Goal: Complete application form

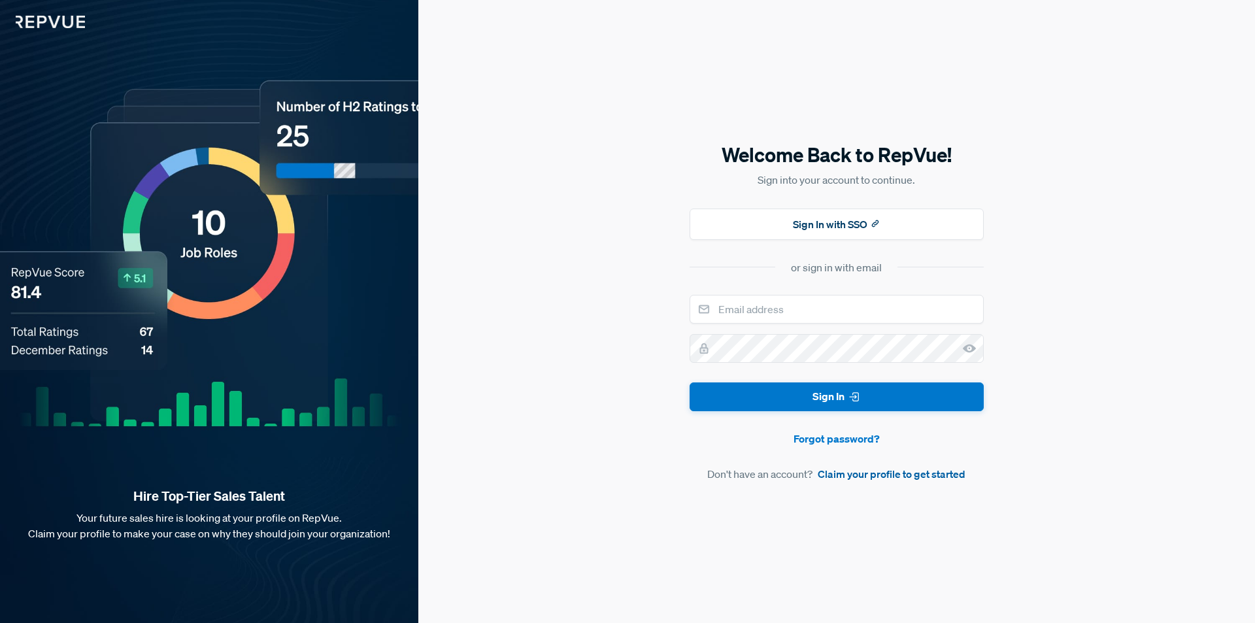
click at [880, 470] on link "Claim your profile to get started" at bounding box center [892, 474] width 148 height 16
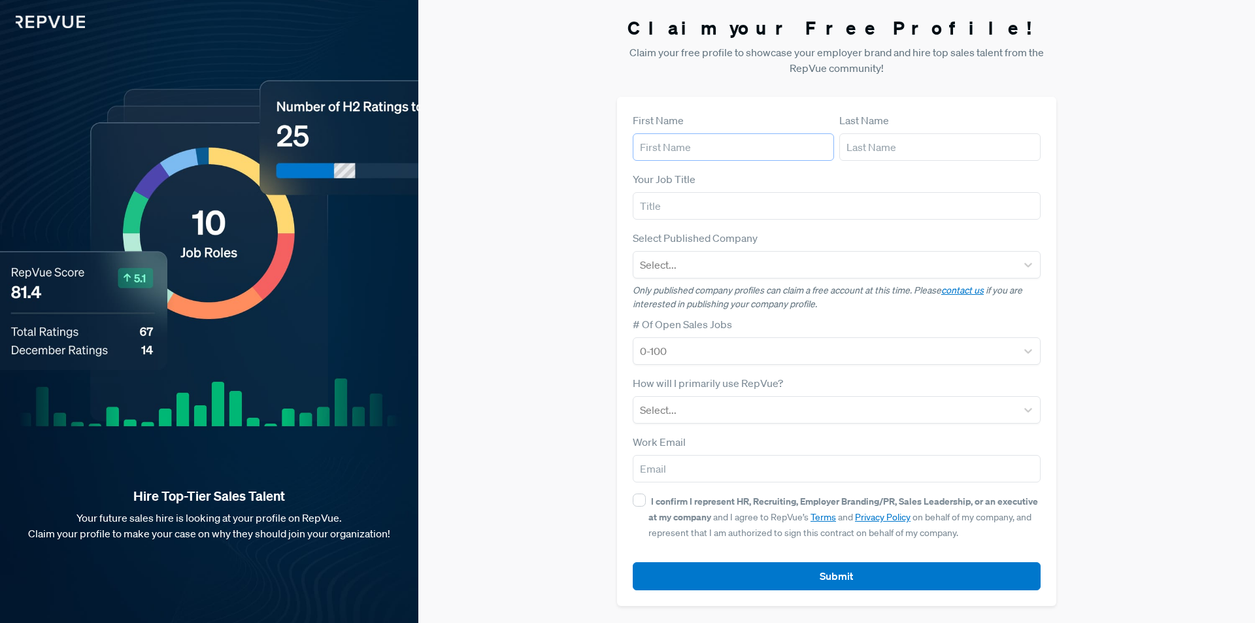
click at [684, 144] on input "text" at bounding box center [733, 146] width 201 height 27
click at [663, 149] on input "text" at bounding box center [733, 146] width 201 height 27
type input "Maximus"
click at [908, 144] on input "text" at bounding box center [939, 146] width 201 height 27
type input "Infinity"
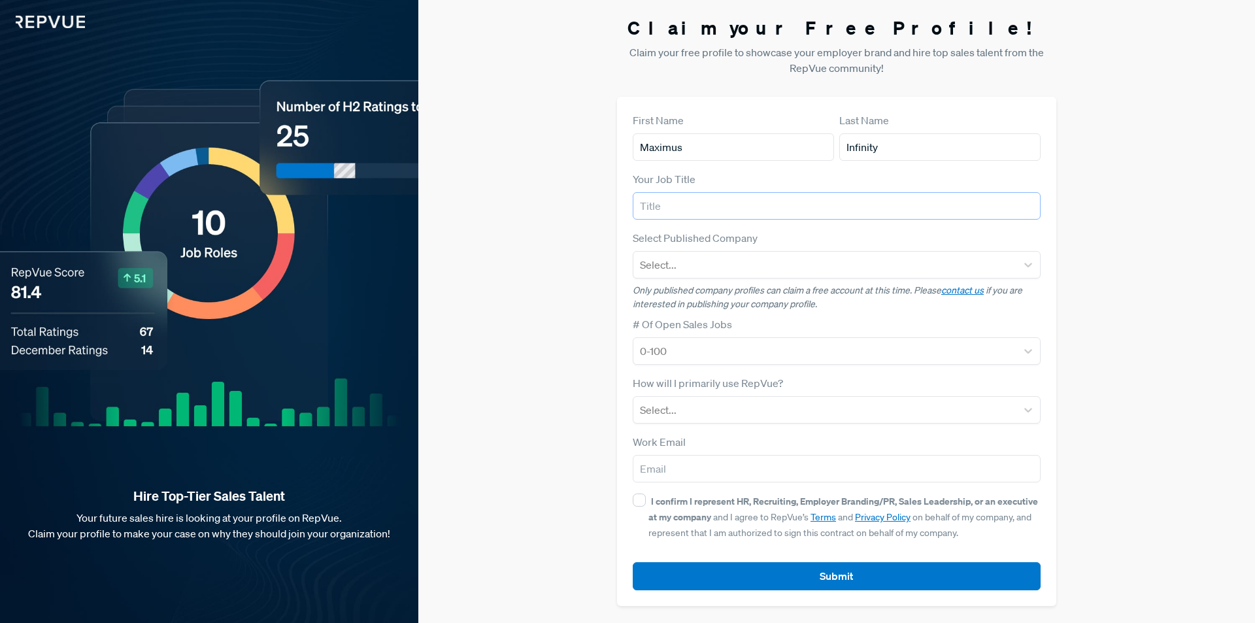
click at [654, 209] on input "text" at bounding box center [837, 205] width 408 height 27
type input "Founder"
click at [644, 273] on div at bounding box center [825, 265] width 370 height 18
type input "maximus infinity"
click at [633, 562] on button "Submit" at bounding box center [837, 576] width 408 height 28
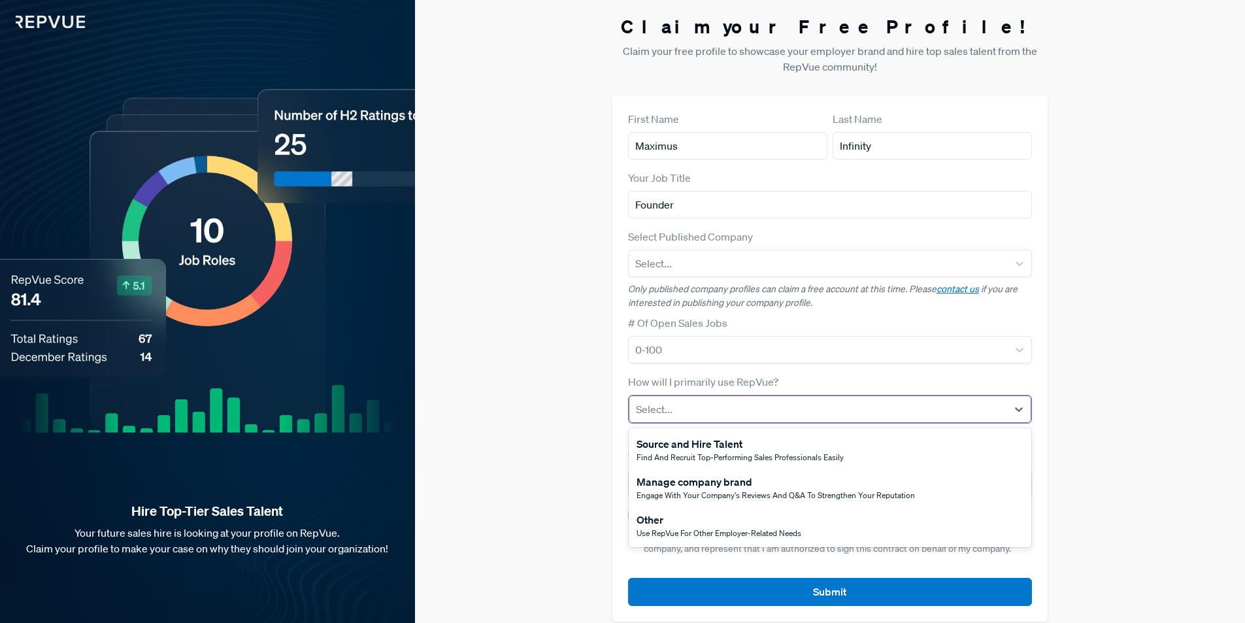
click at [758, 411] on div at bounding box center [818, 409] width 365 height 18
click at [682, 525] on div "Other" at bounding box center [719, 520] width 165 height 16
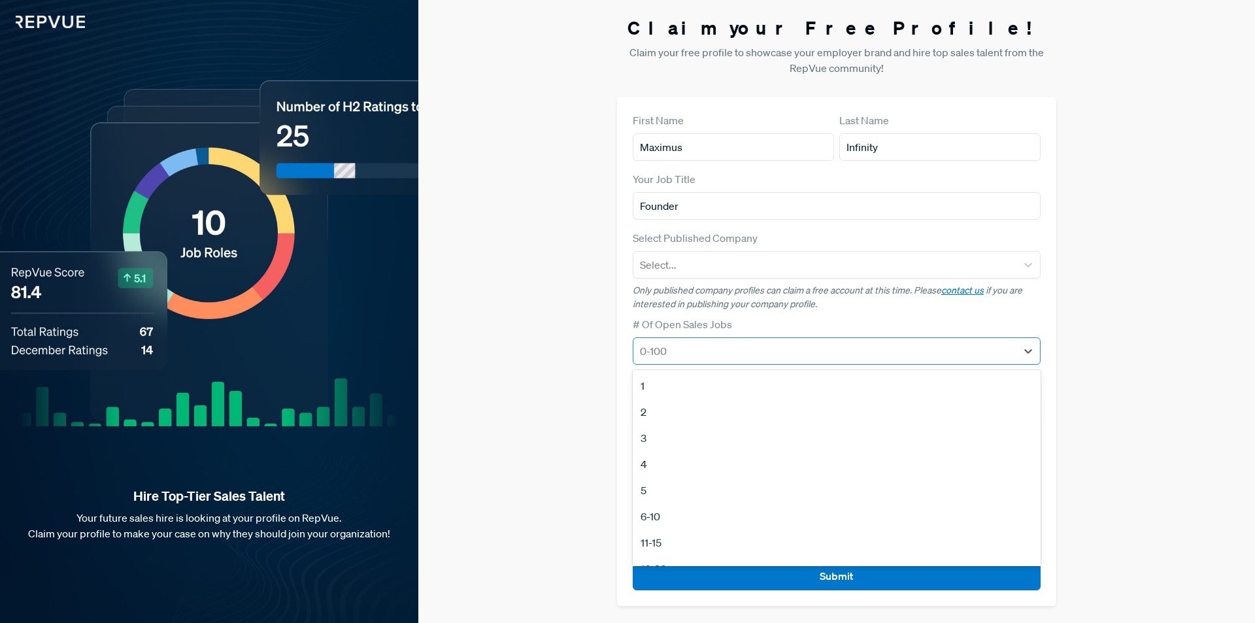
click at [695, 356] on div at bounding box center [825, 351] width 370 height 18
click at [731, 259] on div at bounding box center [825, 265] width 370 height 18
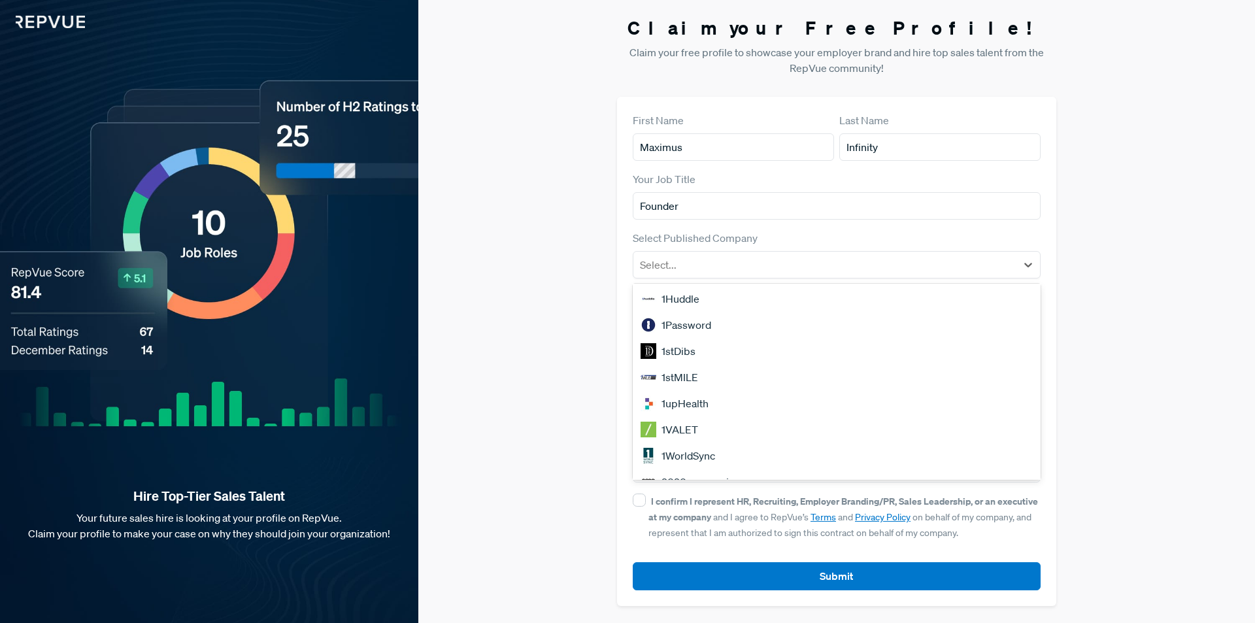
scroll to position [588, 0]
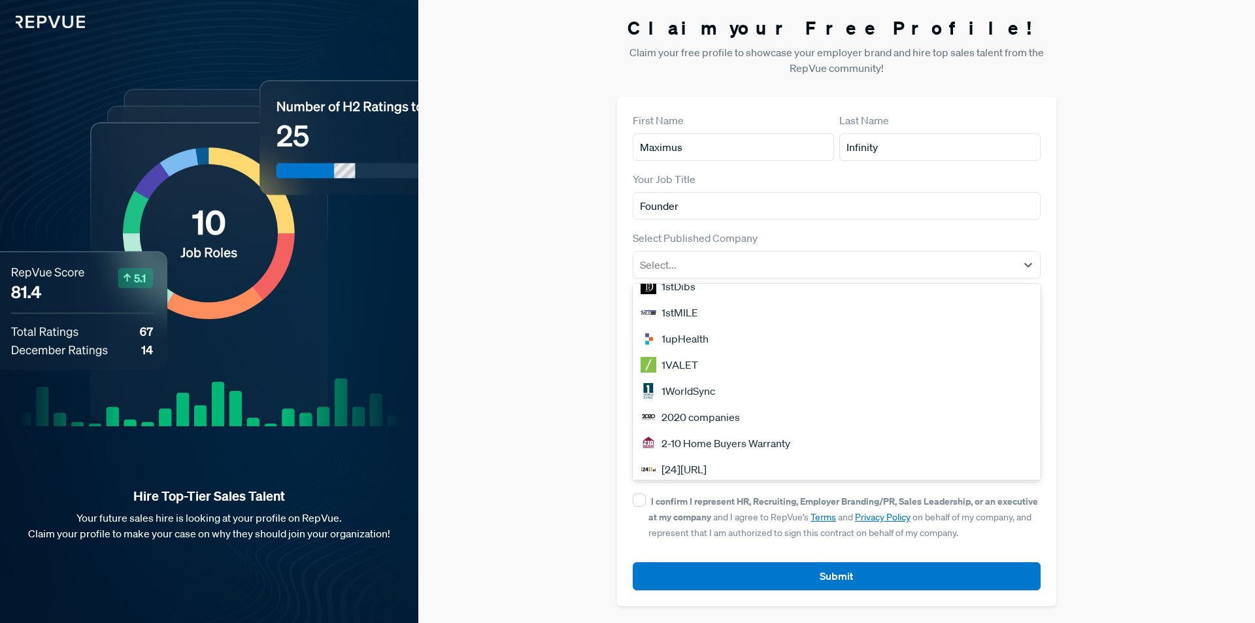
click at [1227, 483] on div "Claim your Free Profile! Claim your free profile to showcase your employer bran…" at bounding box center [836, 311] width 837 height 623
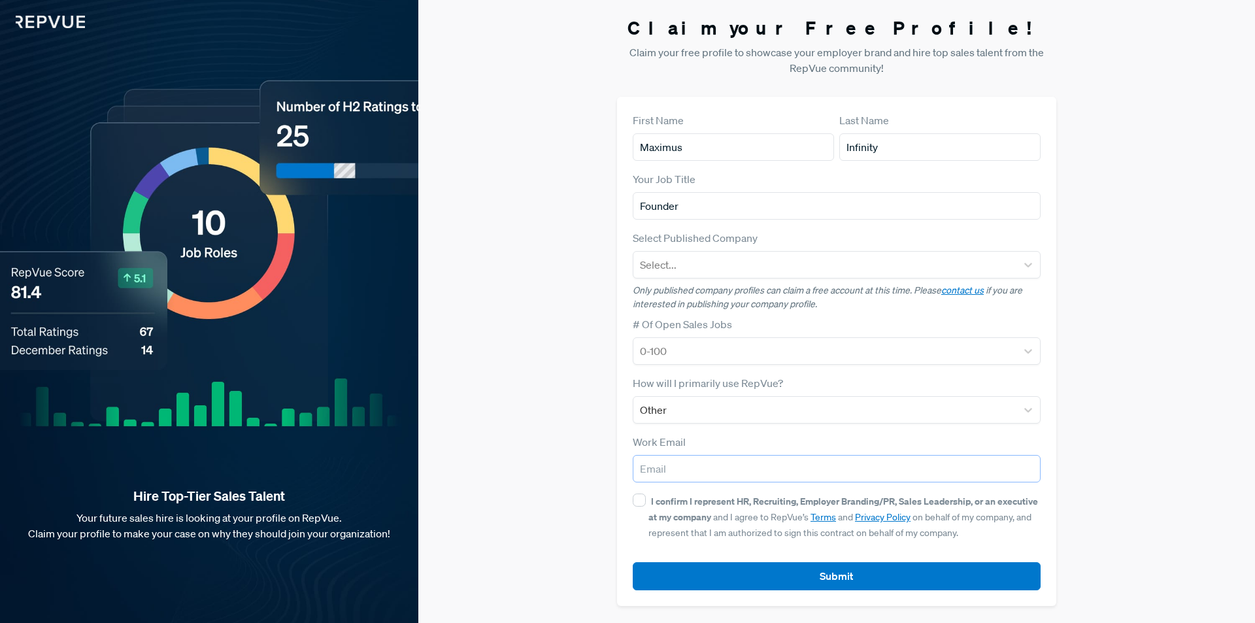
click at [650, 480] on input "email" at bounding box center [837, 468] width 408 height 27
click at [564, 425] on div "Claim your Free Profile! Claim your free profile to showcase your employer bran…" at bounding box center [836, 311] width 837 height 623
click at [655, 416] on div at bounding box center [825, 410] width 370 height 18
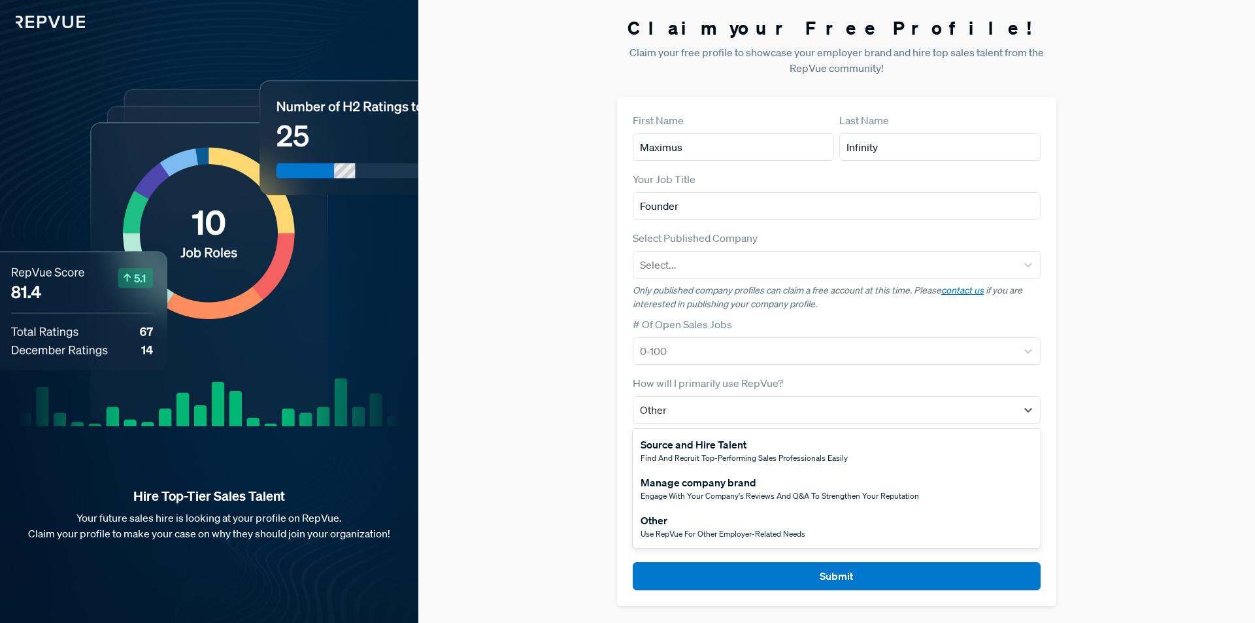
click at [683, 490] on div "Engage with your company's reviews and Q&A to strengthen your reputation" at bounding box center [780, 496] width 278 height 12
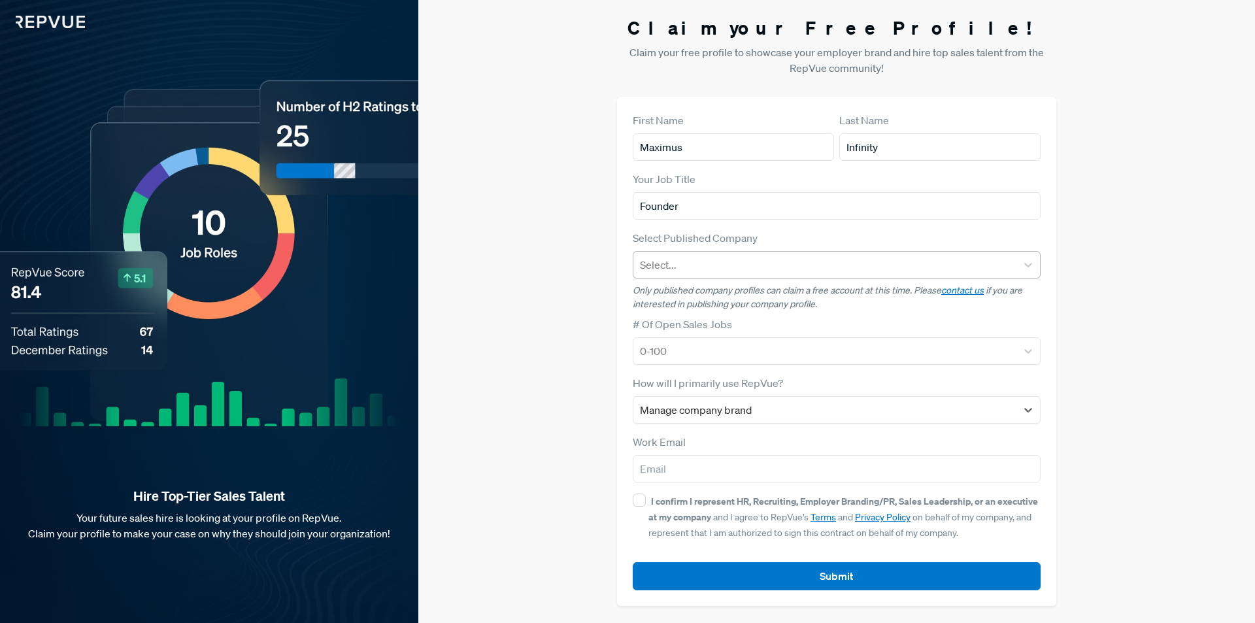
click at [697, 263] on div at bounding box center [825, 265] width 370 height 18
type input "m"
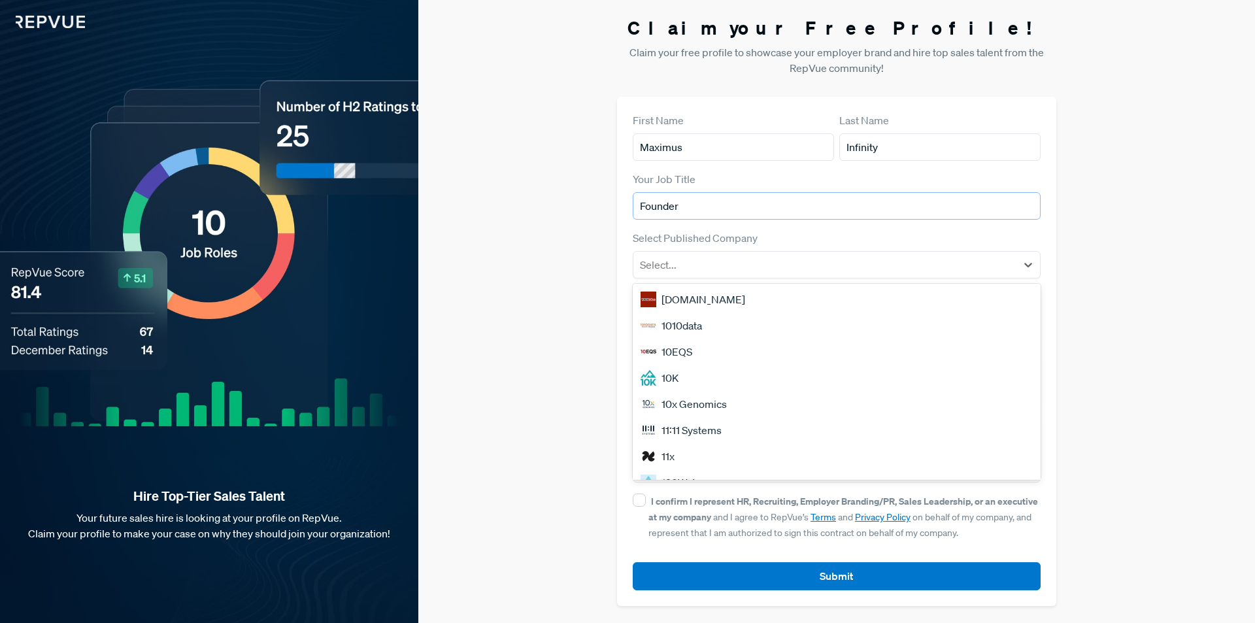
click at [927, 203] on input "Founder" at bounding box center [837, 205] width 408 height 27
